Goal: Information Seeking & Learning: Understand process/instructions

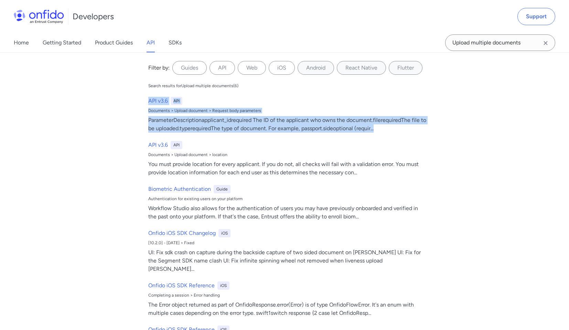
scroll to position [31, 0]
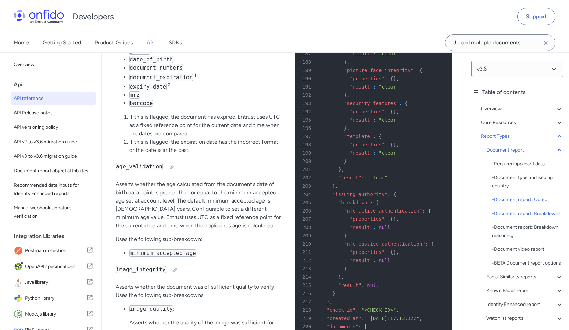
click at [511, 203] on div "- Document report: Object" at bounding box center [528, 199] width 72 height 8
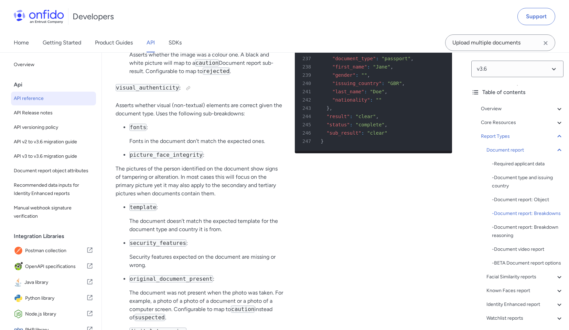
scroll to position [28765, 0]
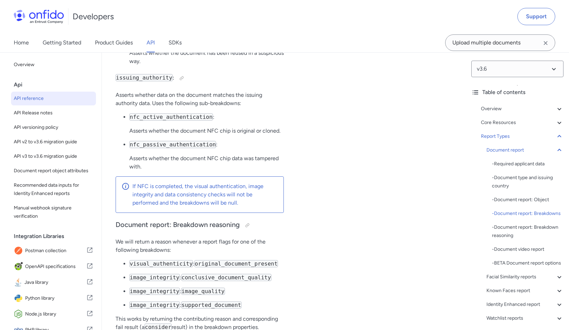
scroll to position [29477, 0]
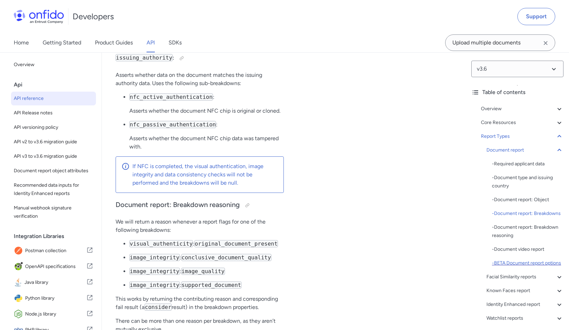
click at [499, 267] on div "- BETA Document report options" at bounding box center [528, 263] width 72 height 8
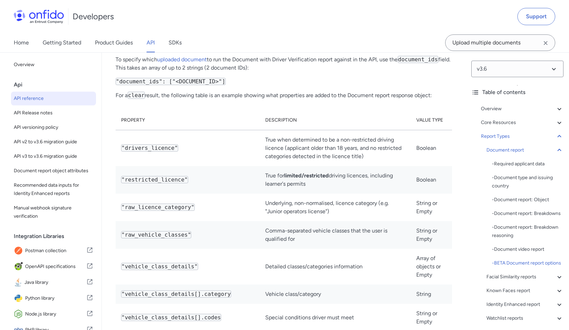
scroll to position [32392, 0]
click at [516, 238] on div "- Document report: Breakdown reasoning" at bounding box center [528, 231] width 72 height 17
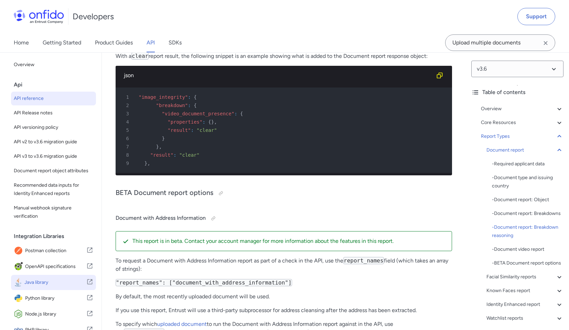
scroll to position [65, 0]
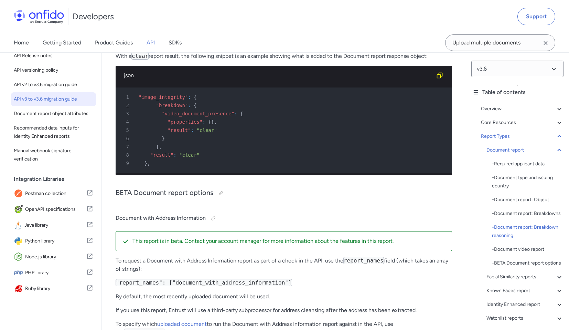
click at [41, 95] on span "API v3 to v3.6 migration guide" at bounding box center [54, 99] width 80 height 8
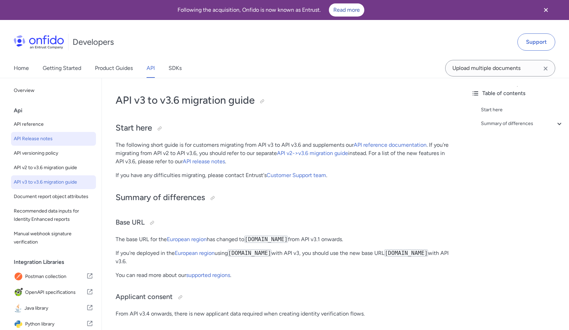
scroll to position [3, 0]
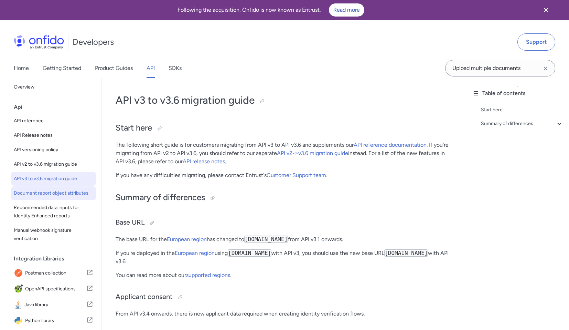
click at [64, 187] on link "Document report object attributes" at bounding box center [53, 193] width 85 height 14
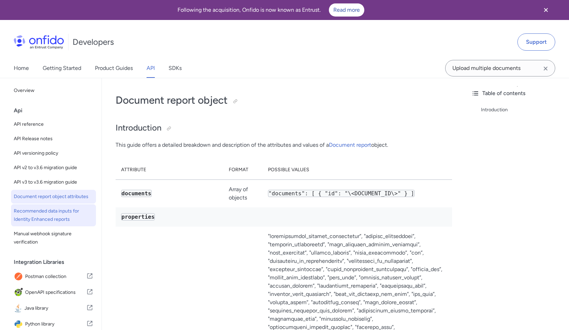
click at [73, 213] on link "Recommended data inputs for Identity Enhanced reports" at bounding box center [53, 215] width 85 height 22
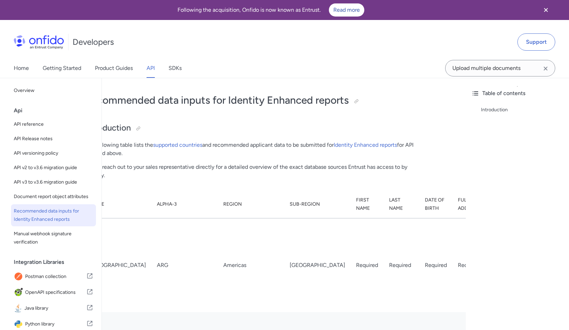
scroll to position [0, 29]
click at [182, 144] on link "supported countries" at bounding box center [179, 144] width 49 height 7
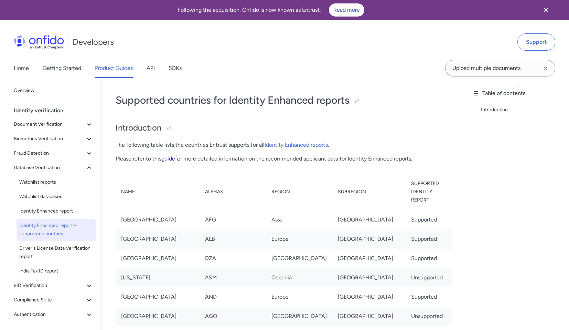
click at [170, 160] on link "guide" at bounding box center [168, 158] width 14 height 7
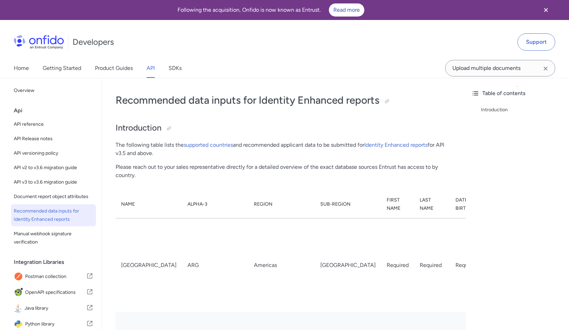
scroll to position [0, 3]
click at [222, 145] on link "supported countries" at bounding box center [205, 144] width 49 height 7
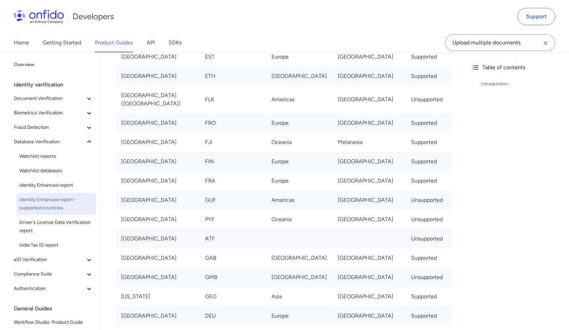
scroll to position [1587, 0]
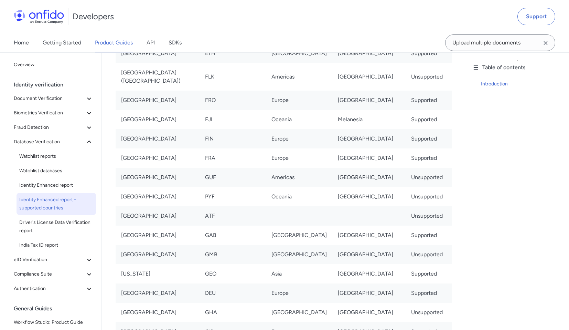
click at [200, 206] on td "French Southern Territories" at bounding box center [158, 215] width 84 height 19
click at [85, 257] on icon at bounding box center [89, 259] width 8 height 8
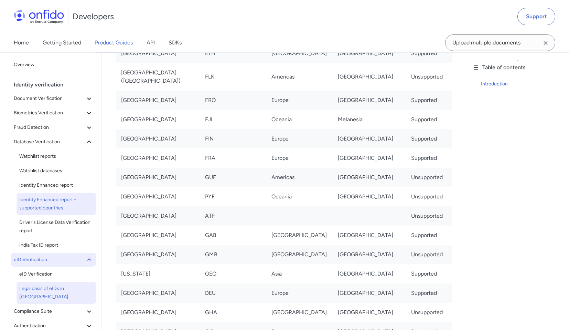
click at [64, 286] on span "Legal basis of eIDs in [GEOGRAPHIC_DATA]" at bounding box center [56, 292] width 74 height 17
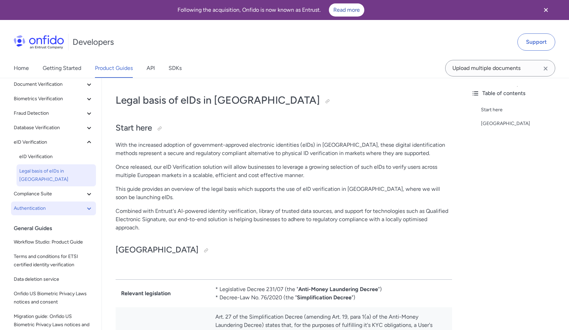
scroll to position [50, 0]
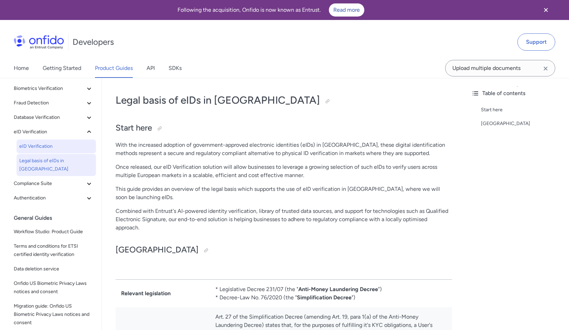
click at [73, 149] on span "eID Verification" at bounding box center [56, 146] width 74 height 8
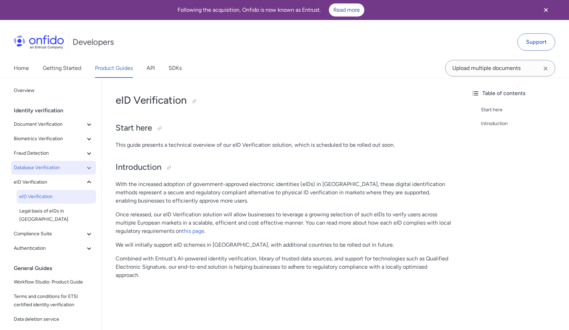
click at [59, 164] on span "Database Verification" at bounding box center [49, 167] width 71 height 8
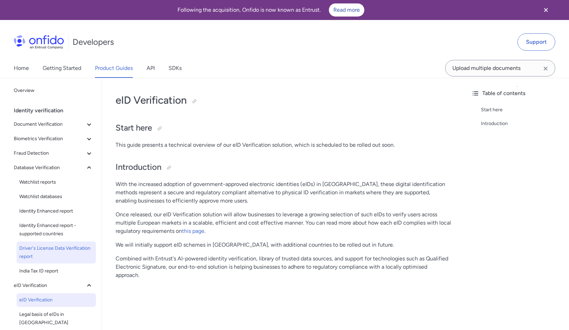
click at [71, 248] on span "Driver's License Data Verification report" at bounding box center [56, 252] width 74 height 17
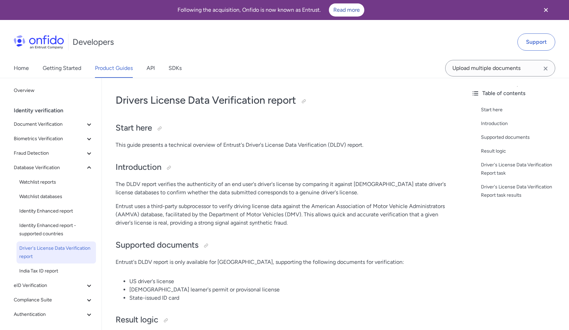
click at [484, 38] on div "Developers Support" at bounding box center [284, 41] width 569 height 33
click at [489, 134] on div "Supported documents" at bounding box center [522, 137] width 83 height 8
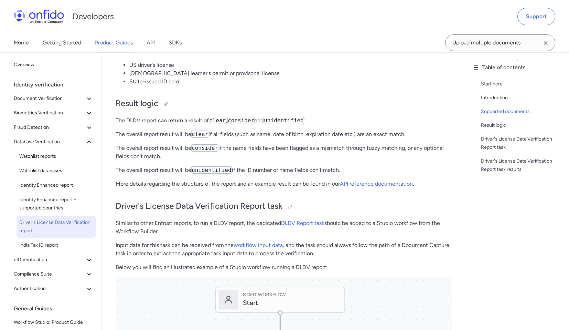
scroll to position [224, 0]
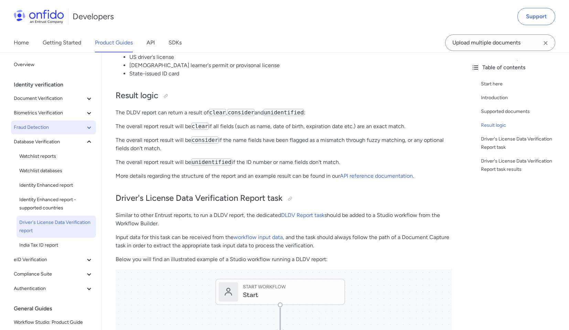
click at [44, 129] on span "Fraud Detection" at bounding box center [49, 127] width 71 height 8
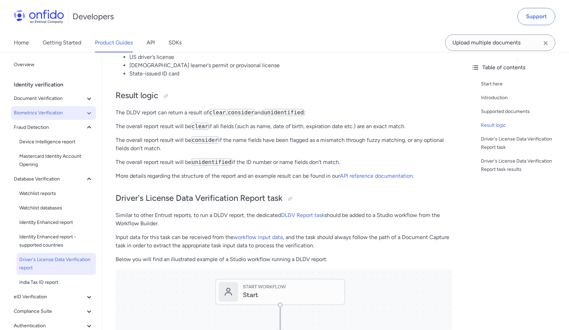
click at [43, 117] on span "Biometrics Verification" at bounding box center [49, 113] width 71 height 8
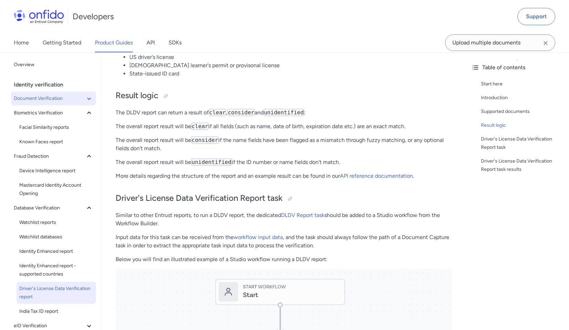
click at [45, 103] on button "Document Verification" at bounding box center [53, 99] width 85 height 14
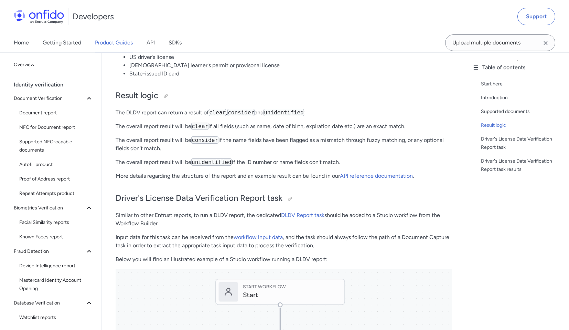
click at [47, 87] on div "Identity verification" at bounding box center [56, 85] width 85 height 14
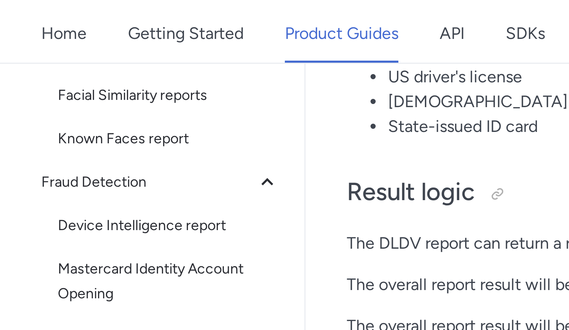
scroll to position [163, 0]
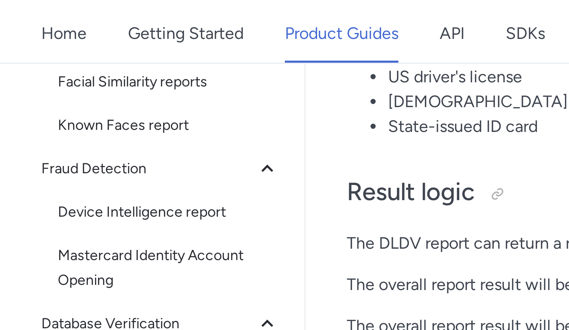
drag, startPoint x: 47, startPoint y: 88, endPoint x: 10, endPoint y: 64, distance: 44.3
click at [10, 64] on div "Back to Home Overview Identity verification Document Verification Document repo…" at bounding box center [51, 177] width 102 height 577
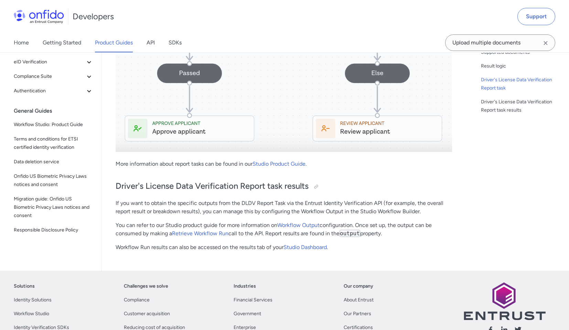
scroll to position [683, 0]
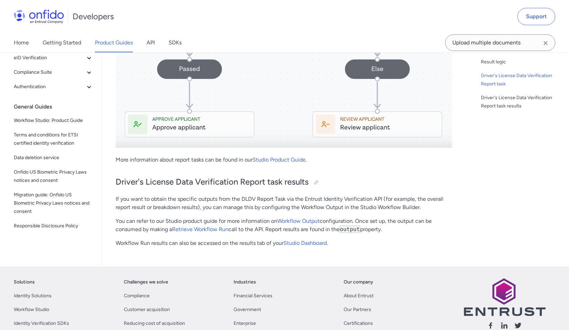
click at [279, 161] on link "Studio Product Guide" at bounding box center [279, 159] width 53 height 7
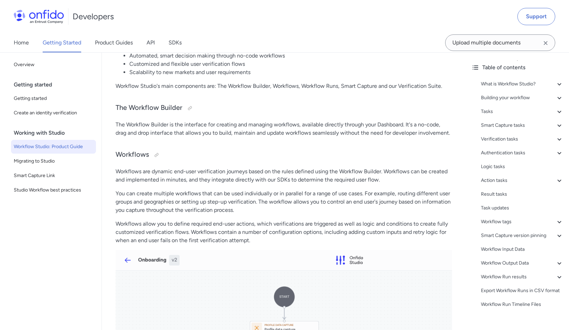
scroll to position [252, 0]
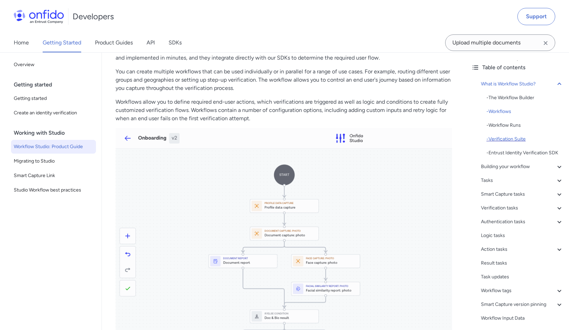
click at [515, 136] on div "- Verification Suite" at bounding box center [525, 139] width 77 height 8
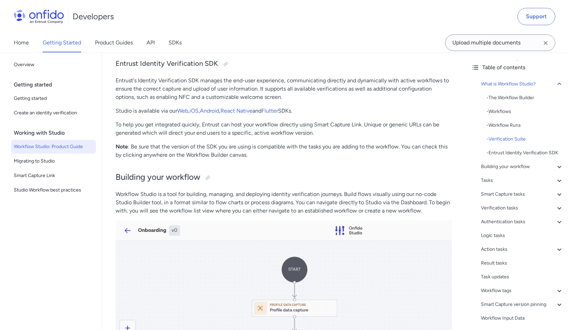
scroll to position [859, 0]
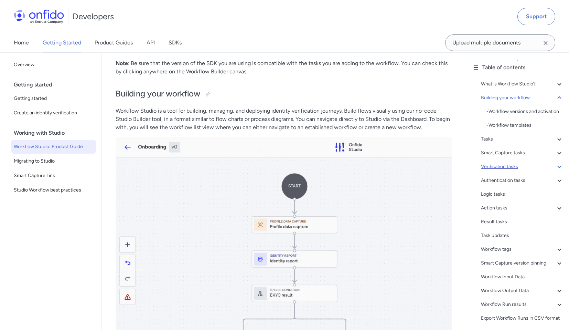
click at [511, 171] on div "Verification tasks" at bounding box center [522, 166] width 83 height 8
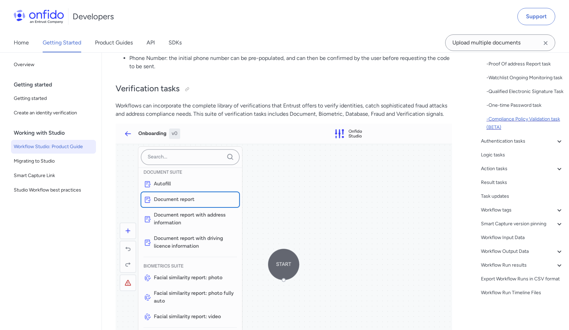
scroll to position [268, 0]
click at [56, 194] on link "Studio Workflow best practices" at bounding box center [53, 190] width 85 height 14
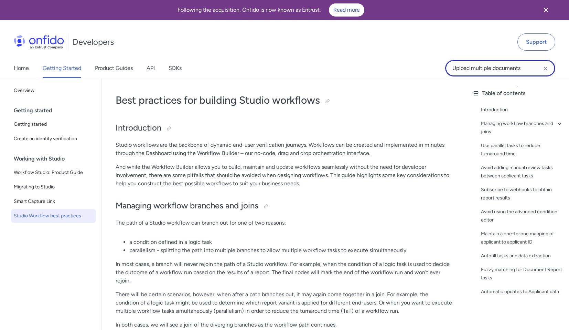
click at [466, 69] on input "Upload multiple documents" at bounding box center [500, 68] width 110 height 17
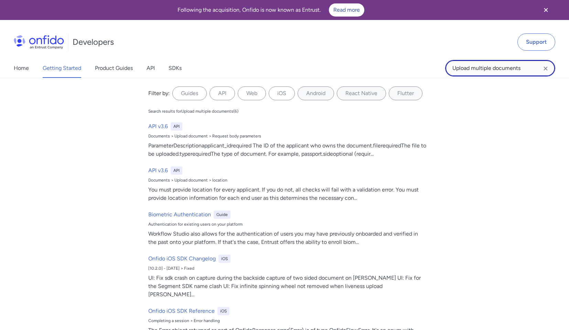
drag, startPoint x: 520, startPoint y: 69, endPoint x: 289, endPoint y: 41, distance: 232.2
click at [289, 41] on div "Developers Support Home Getting Started Product Guides API SDKs Upload multiple…" at bounding box center [284, 51] width 569 height 53
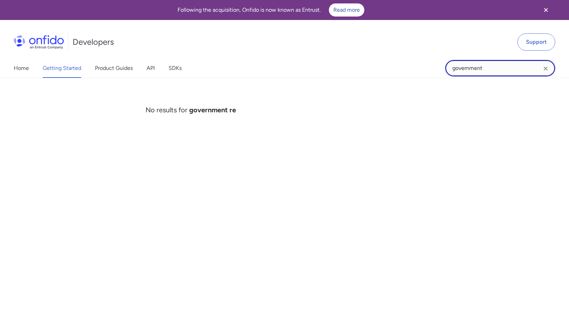
type input "government"
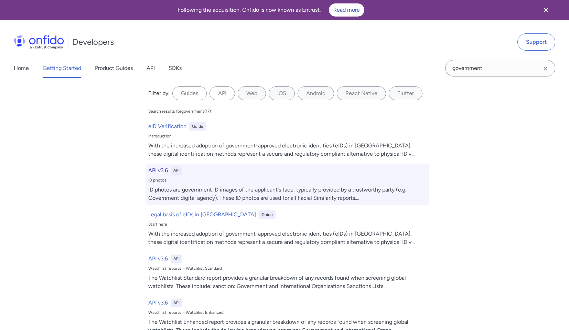
click at [374, 192] on div "ID photos are government ID images of the applicant's face, typically provided …" at bounding box center [287, 194] width 278 height 17
select select "http"
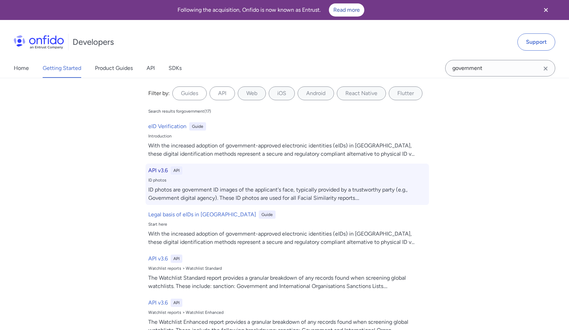
select select "http"
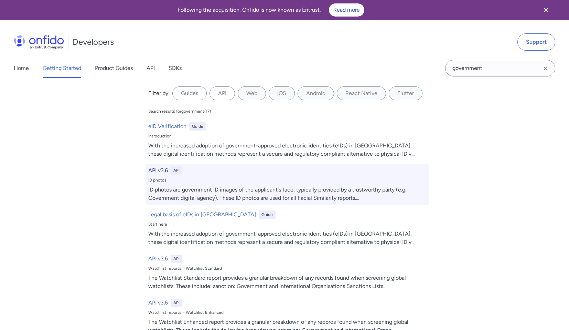
select select "http"
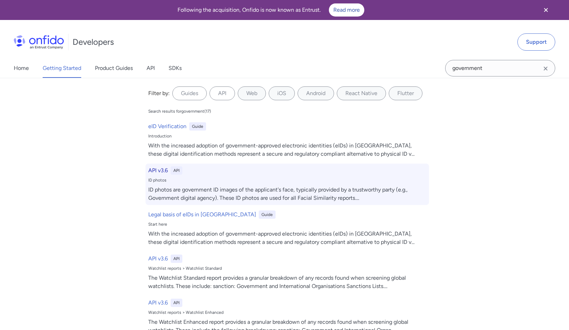
select select "http"
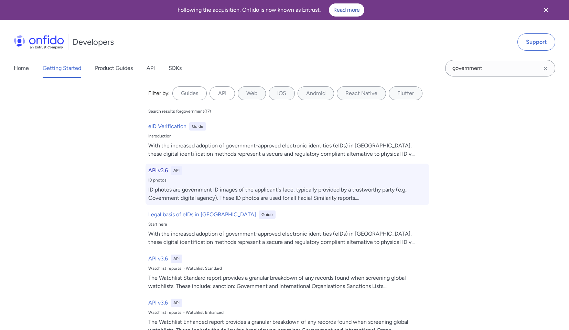
select select "http"
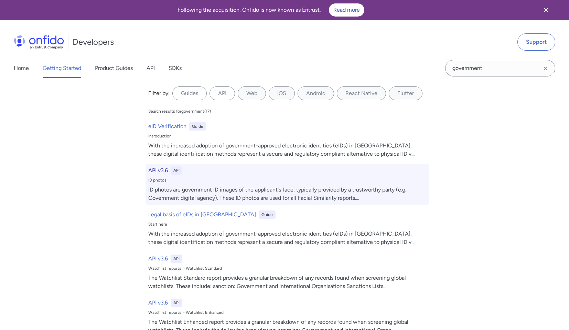
select select "http"
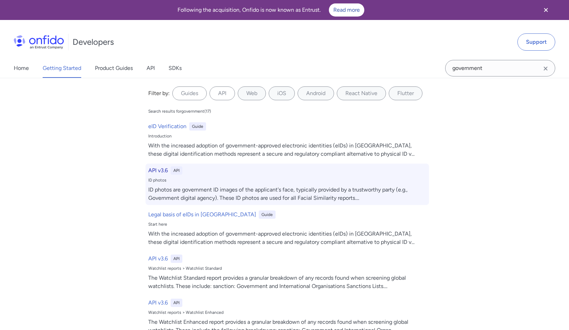
select select "http"
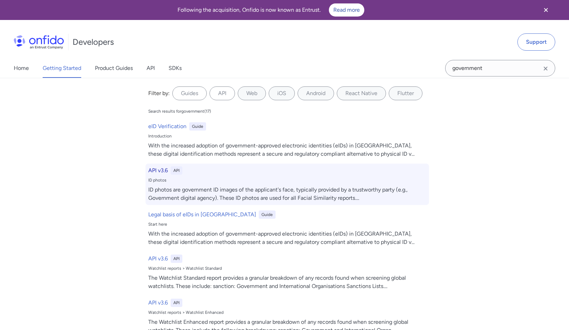
select select "http"
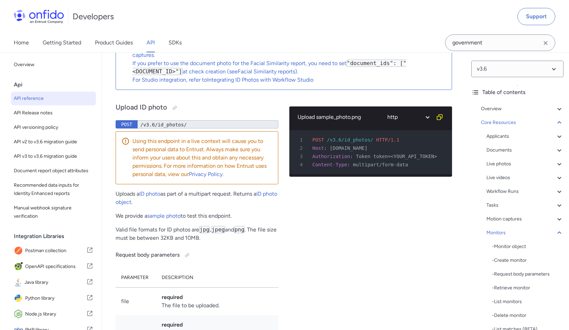
scroll to position [23257, 0]
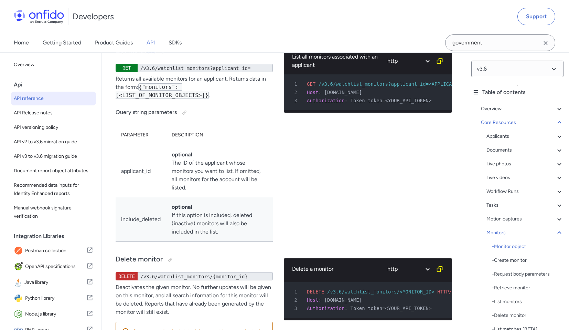
scroll to position [21726, 0]
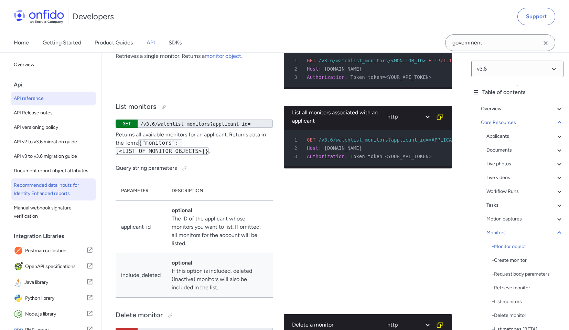
click at [75, 197] on span "Recommended data inputs for Identity Enhanced reports" at bounding box center [54, 189] width 80 height 17
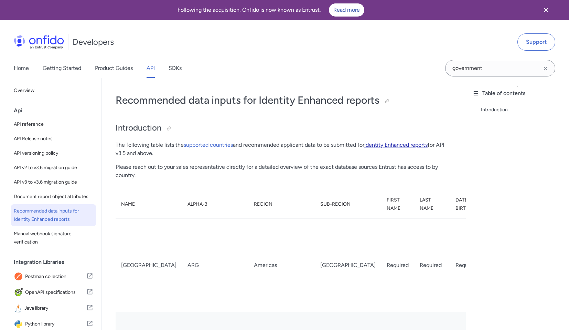
click at [425, 146] on link "Identity Enhanced reports" at bounding box center [395, 144] width 63 height 7
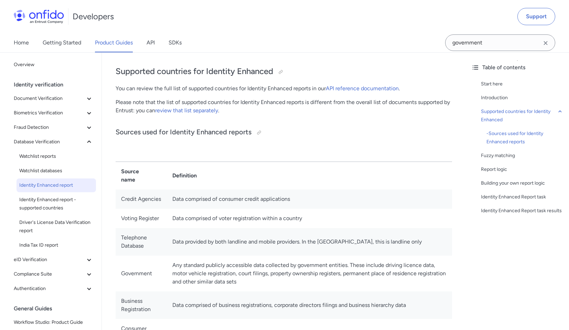
scroll to position [288, 0]
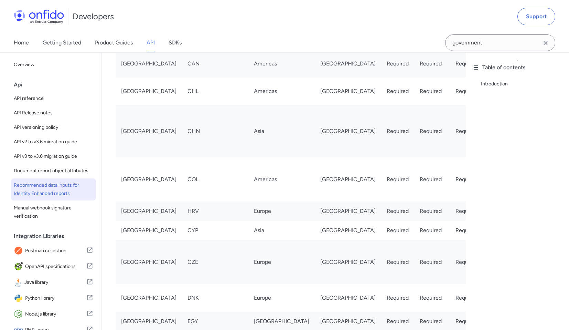
scroll to position [614, 0]
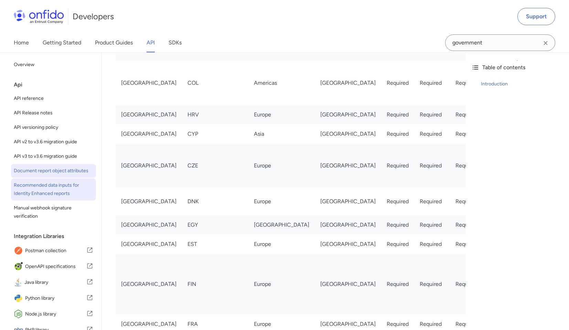
click at [35, 173] on span "Document report object attributes" at bounding box center [54, 171] width 80 height 8
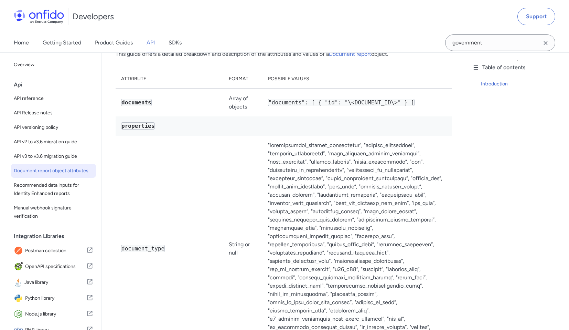
scroll to position [72, 0]
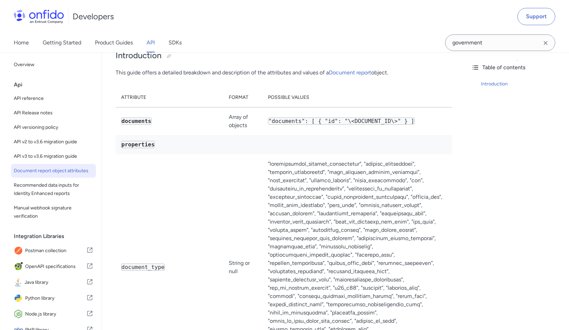
click at [312, 193] on td "Note : This list is subject to change and may not be exhaustive." at bounding box center [358, 267] width 190 height 226
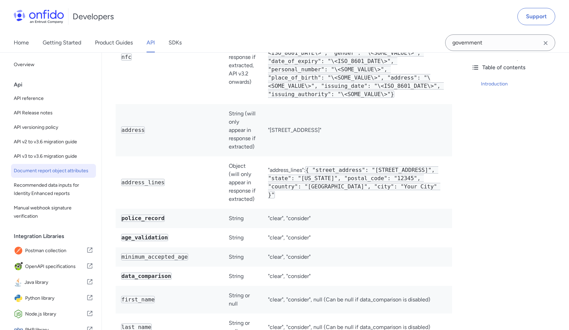
scroll to position [1595, 0]
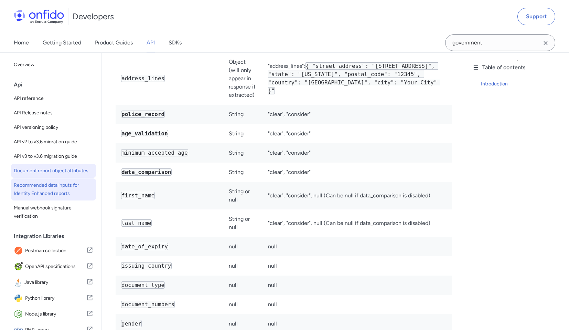
click at [34, 196] on span "Recommended data inputs for Identity Enhanced reports" at bounding box center [54, 189] width 80 height 17
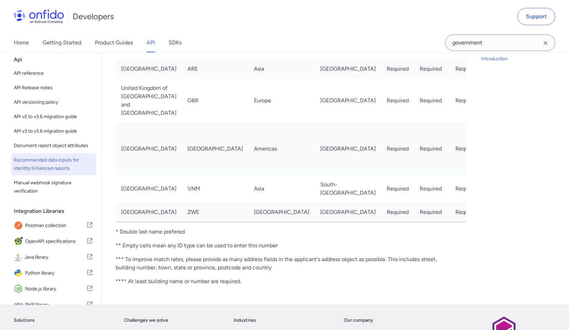
scroll to position [2679, 0]
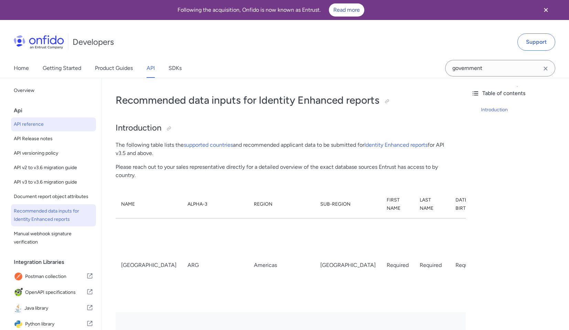
select select "http"
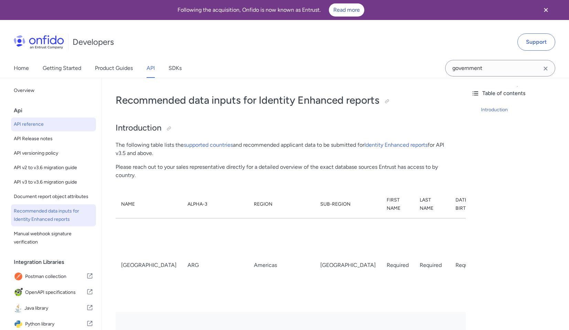
select select "http"
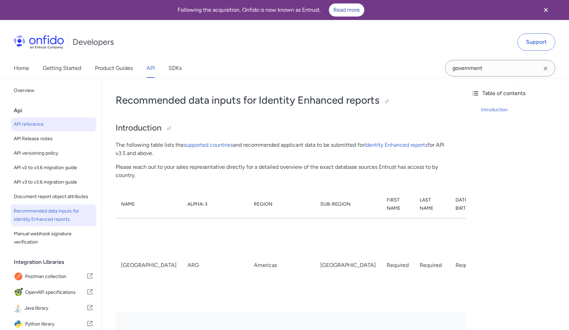
select select "http"
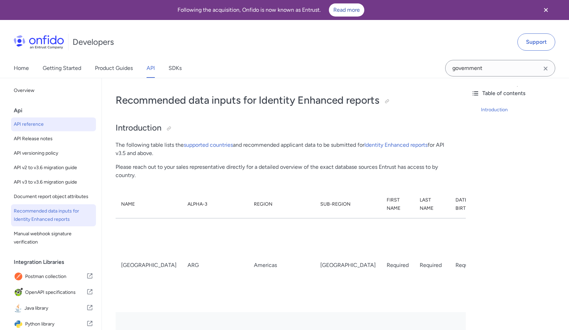
select select "http"
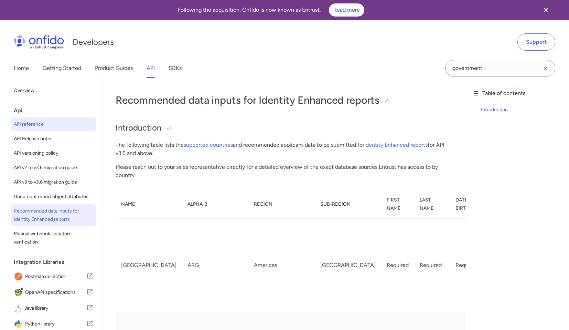
select select "http"
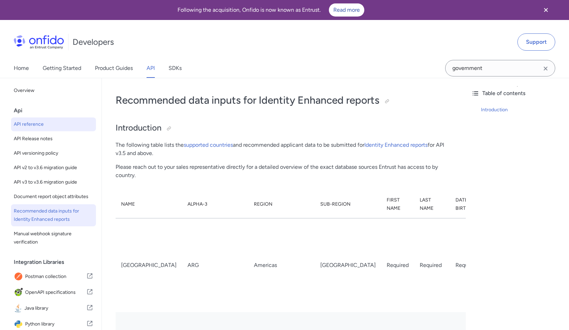
select select "http"
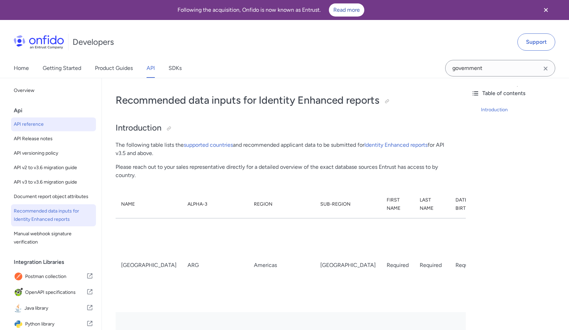
select select "http"
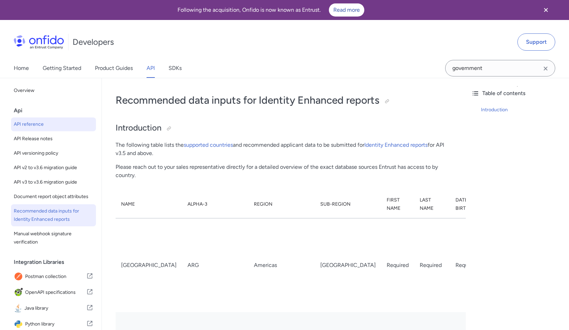
select select "http"
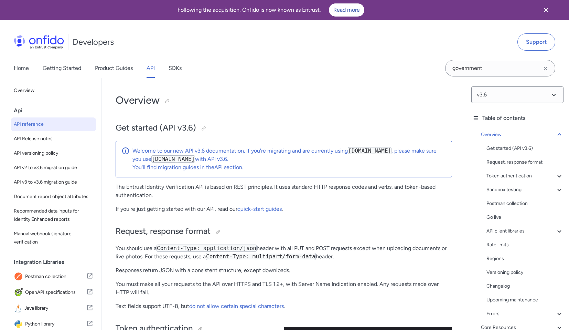
click at [515, 198] on div "Get started (API v3.6) Request, response format Token authentication - OAuth ac…" at bounding box center [525, 230] width 77 height 173
click at [535, 148] on div "Get started (API v3.6)" at bounding box center [525, 148] width 77 height 8
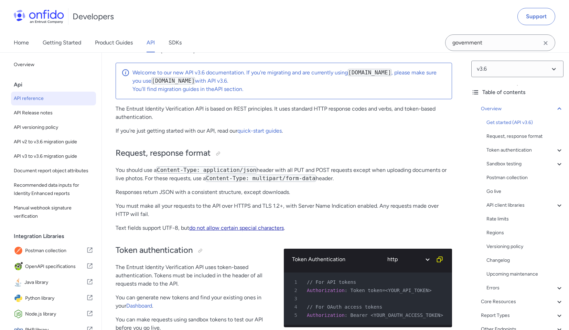
click at [223, 228] on link "do not allow certain special characters" at bounding box center [236, 227] width 95 height 7
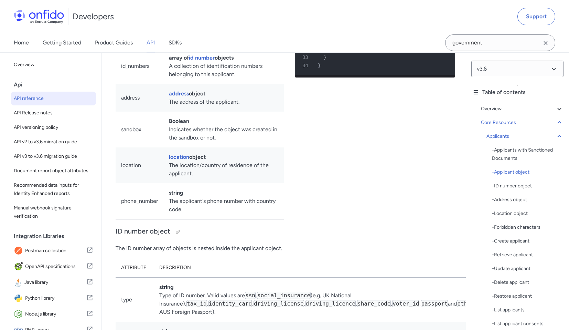
scroll to position [7571, 0]
click at [206, 60] on link "id number" at bounding box center [202, 57] width 26 height 7
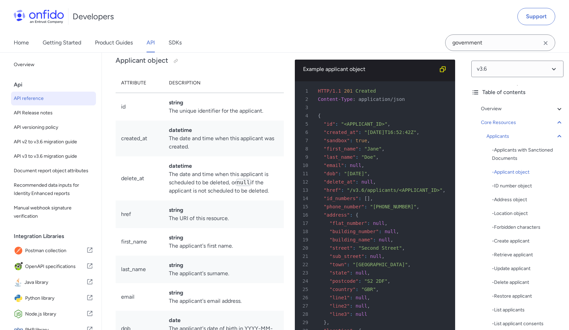
scroll to position [7171, 0]
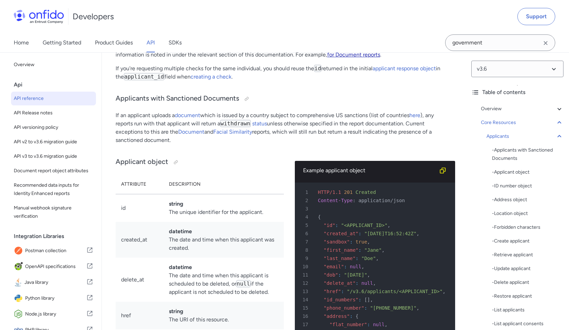
click at [364, 58] on link "for Document reports" at bounding box center [353, 54] width 53 height 7
click at [507, 65] on select at bounding box center [517, 69] width 92 height 17
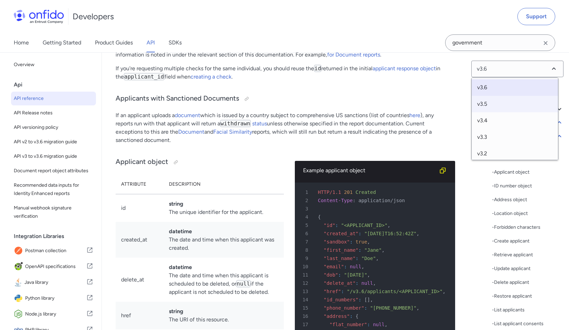
click at [489, 101] on span "v3.5" at bounding box center [515, 104] width 86 height 17
select select "3.5.0"
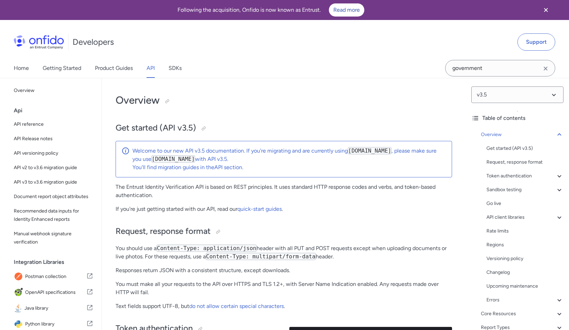
scroll to position [47, 0]
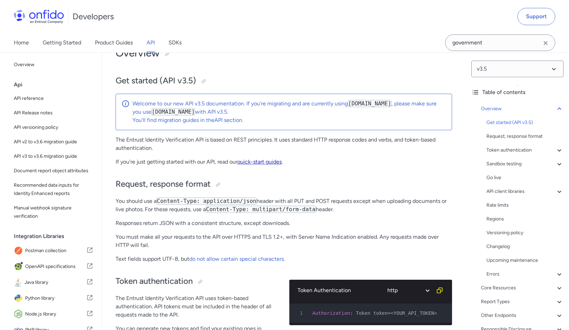
click at [259, 163] on link "quick-start guides" at bounding box center [259, 161] width 44 height 7
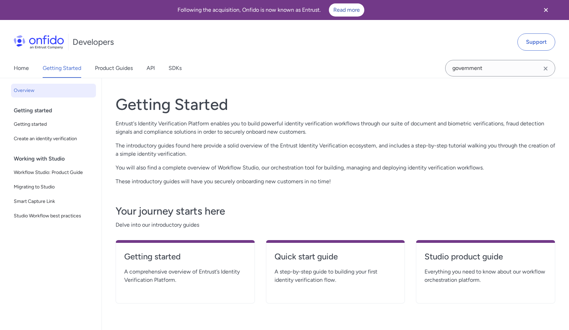
click at [529, 295] on div "Studio product guide Everything you need to know about our workflow orchestrati…" at bounding box center [485, 271] width 139 height 63
click at [466, 259] on h4 "Studio product guide" at bounding box center [486, 256] width 122 height 11
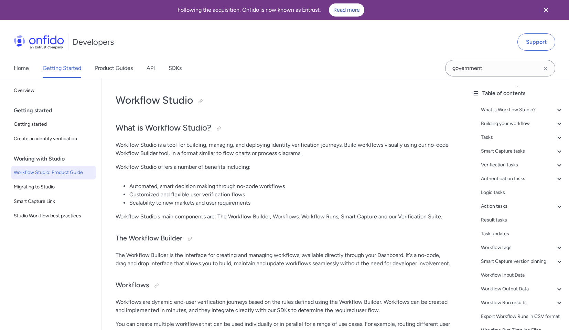
click at [34, 111] on div "Getting started" at bounding box center [56, 111] width 85 height 14
click at [27, 93] on span "Overview" at bounding box center [54, 90] width 80 height 8
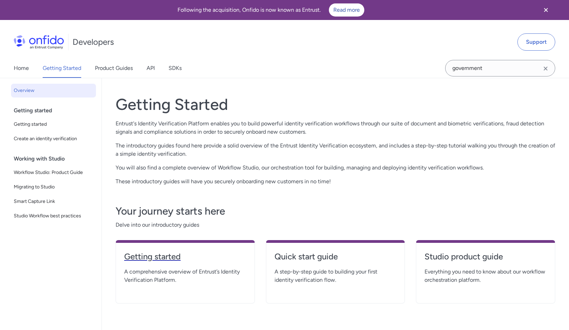
click at [201, 256] on h4 "Getting started" at bounding box center [185, 256] width 122 height 11
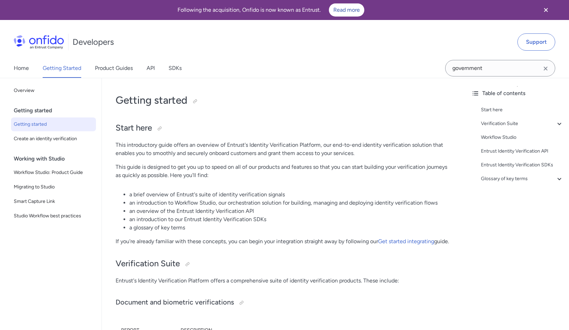
click at [490, 130] on div "Start here Verification Suite - Document and biometric verifications - Trusted …" at bounding box center [517, 145] width 92 height 85
click at [489, 106] on div "Start here" at bounding box center [522, 110] width 83 height 8
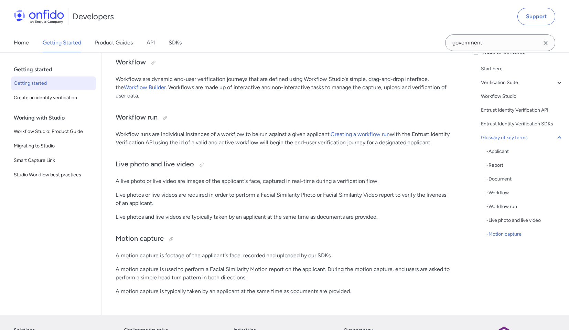
scroll to position [1641, 0]
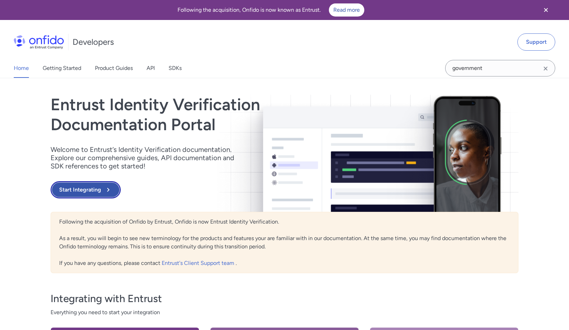
click at [96, 188] on button "Start Integrating" at bounding box center [86, 189] width 70 height 17
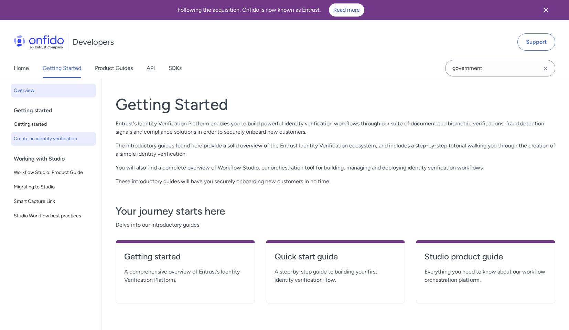
click at [52, 138] on span "Create an identity verification" at bounding box center [54, 139] width 80 height 8
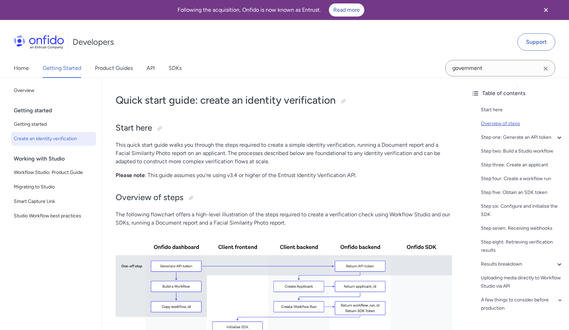
click at [497, 123] on div "Overview of steps" at bounding box center [522, 123] width 83 height 8
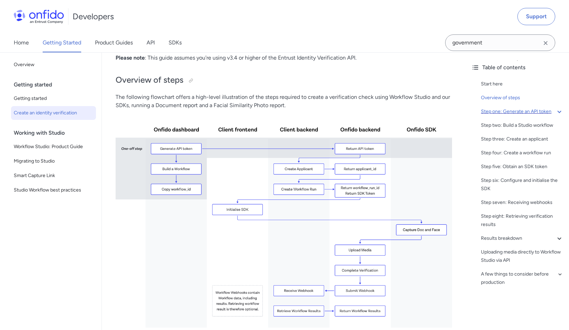
click at [504, 116] on div "Step one: Generate an API token" at bounding box center [522, 111] width 83 height 8
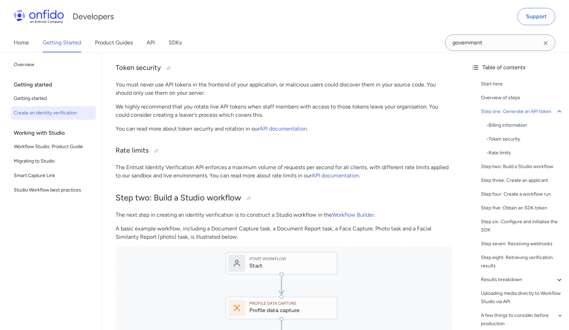
scroll to position [656, 0]
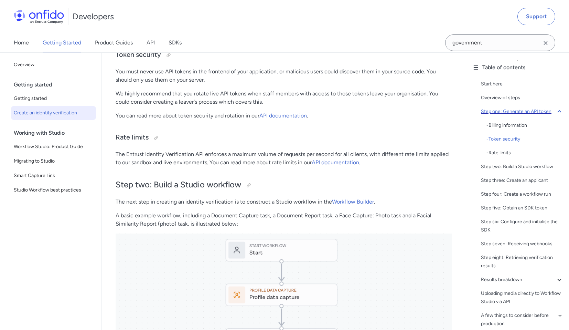
click at [512, 114] on div "Step one: Generate an API token" at bounding box center [522, 111] width 83 height 8
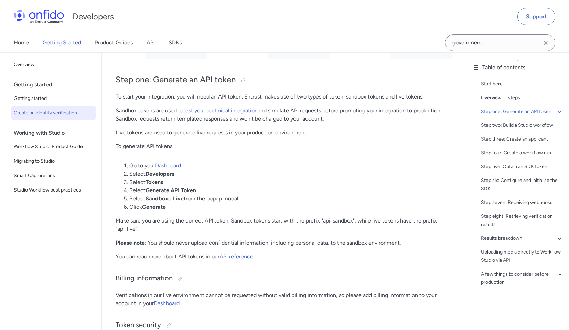
click at [514, 138] on div "Start here Overview of steps Step one: Generate an API token - Billing informat…" at bounding box center [517, 184] width 92 height 215
click at [514, 143] on div "Step three: Create an applicant" at bounding box center [522, 139] width 83 height 8
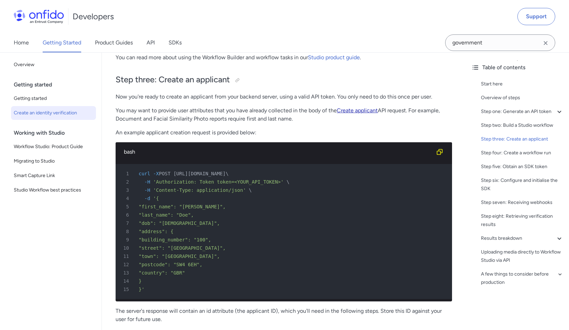
click at [356, 110] on link "Create applicant" at bounding box center [357, 110] width 41 height 7
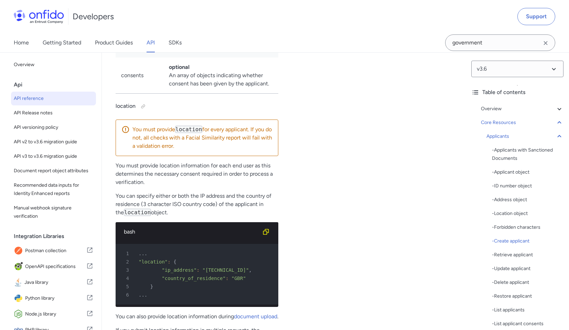
scroll to position [9305, 0]
